Goal: Information Seeking & Learning: Learn about a topic

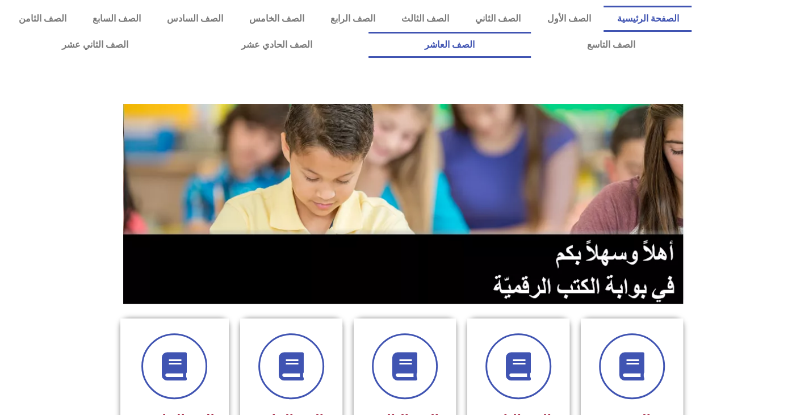
click at [368, 32] on link "الصف العاشر" at bounding box center [449, 45] width 162 height 26
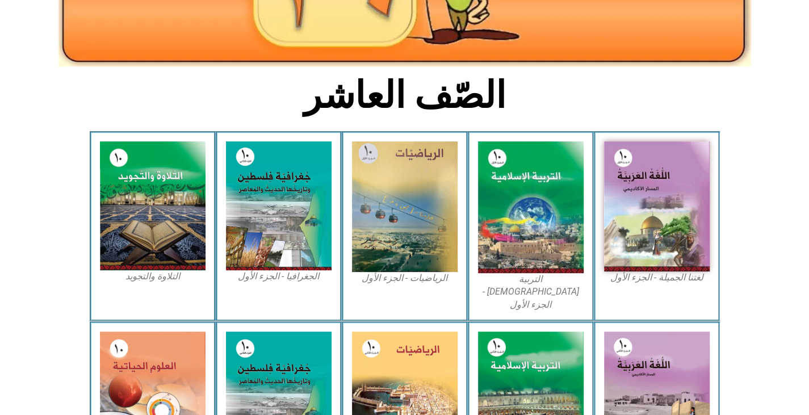
scroll to position [228, 0]
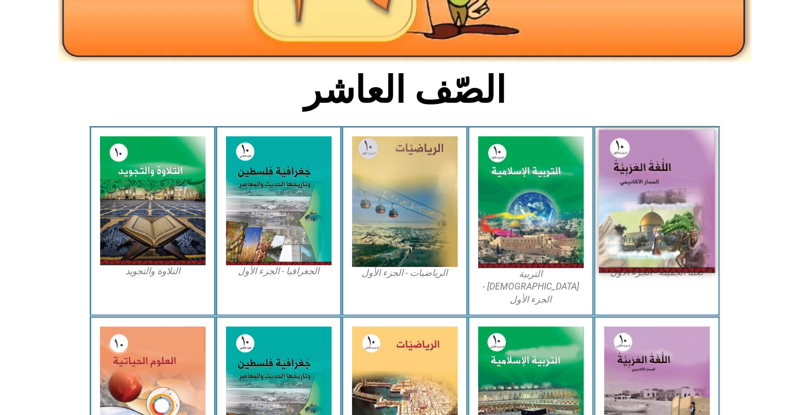
click at [649, 202] on img at bounding box center [656, 201] width 116 height 143
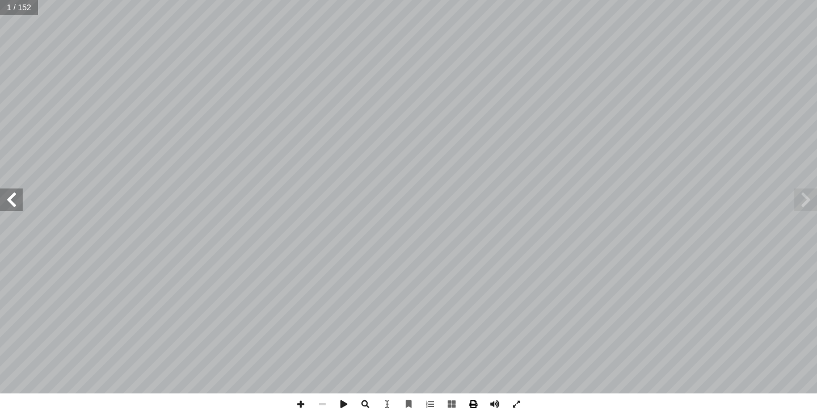
click at [473, 404] on span at bounding box center [474, 404] width 22 height 22
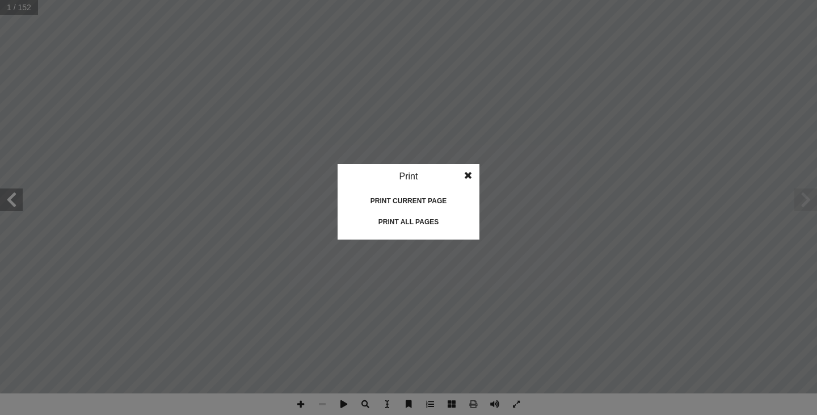
click at [419, 200] on div "Print current page" at bounding box center [409, 201] width 114 height 18
click at [412, 195] on div "Print current page" at bounding box center [409, 201] width 114 height 18
click at [403, 223] on div "Print all pages" at bounding box center [409, 222] width 114 height 18
